Goal: Find specific page/section: Find specific page/section

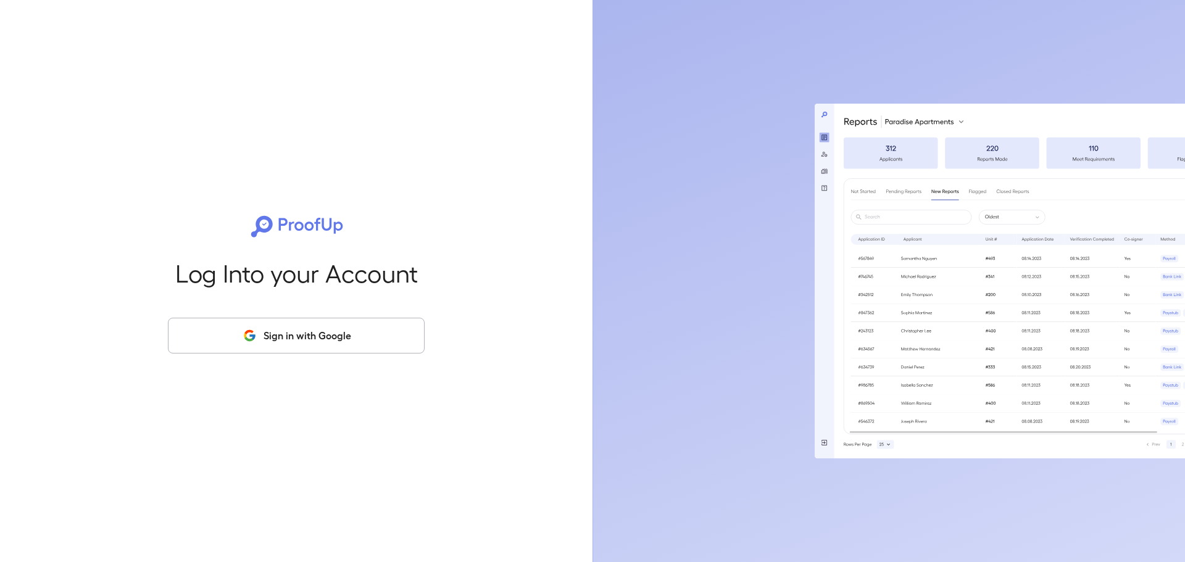
click at [257, 333] on icon "button" at bounding box center [249, 335] width 15 height 15
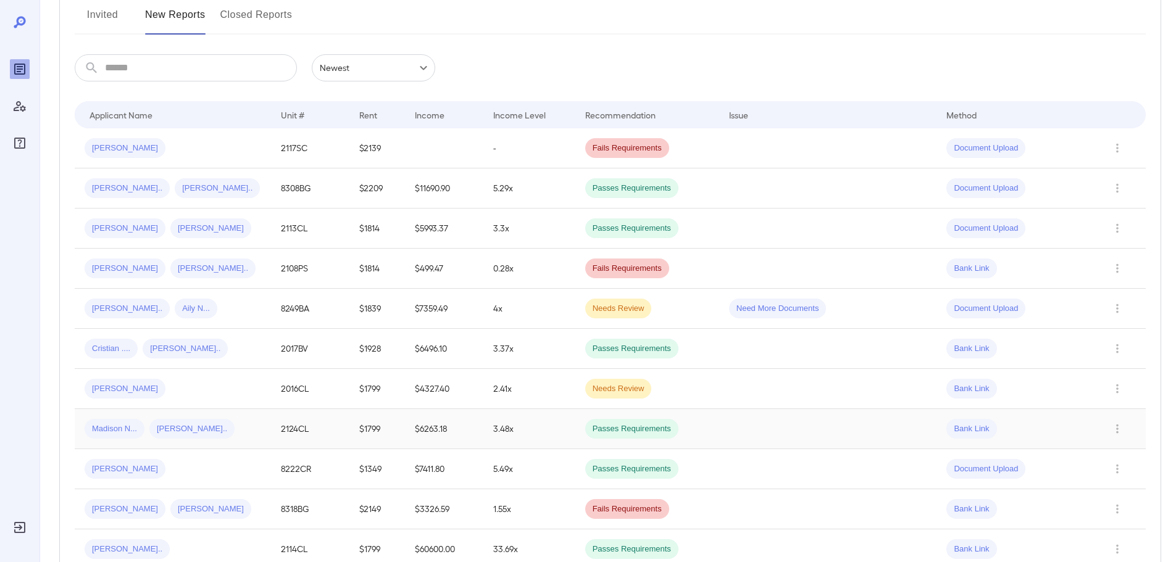
scroll to position [185, 0]
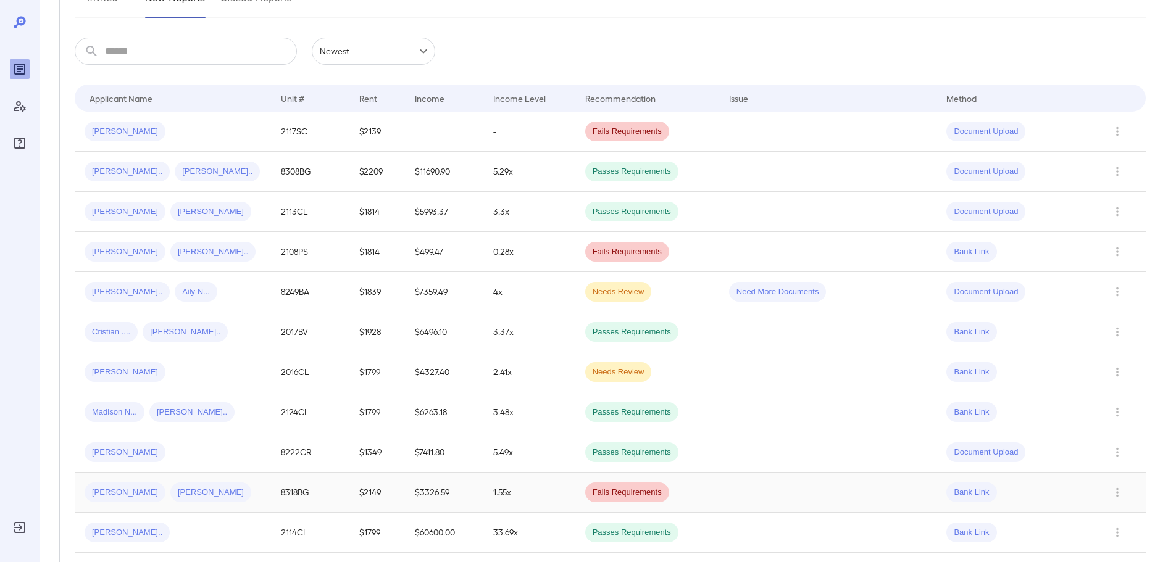
click at [241, 487] on div "[PERSON_NAME] [PERSON_NAME]" at bounding box center [173, 493] width 176 height 20
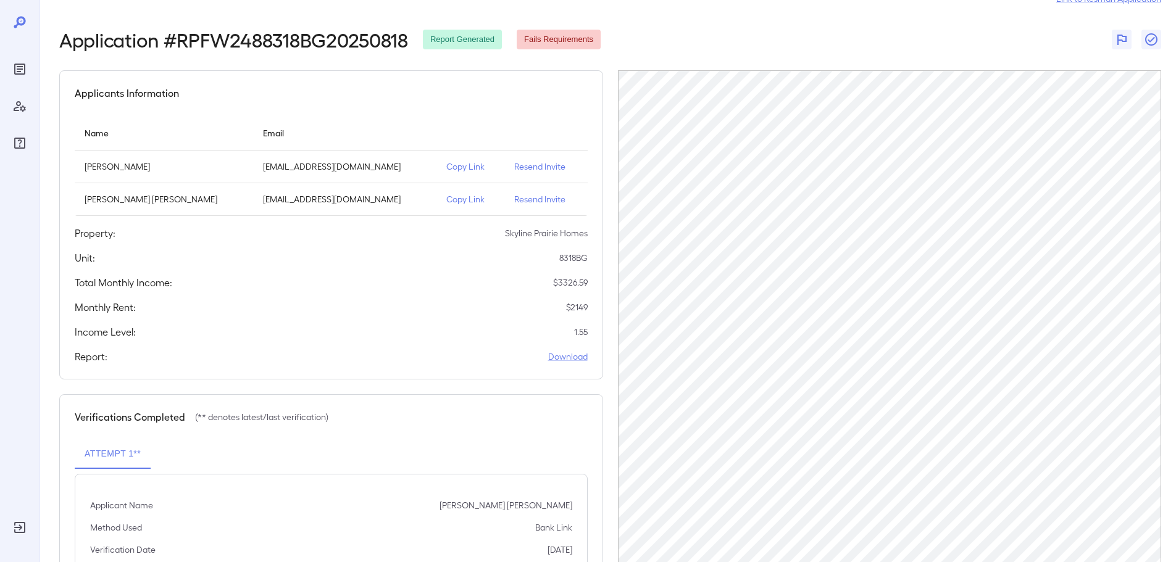
scroll to position [90, 0]
